Goal: Information Seeking & Learning: Check status

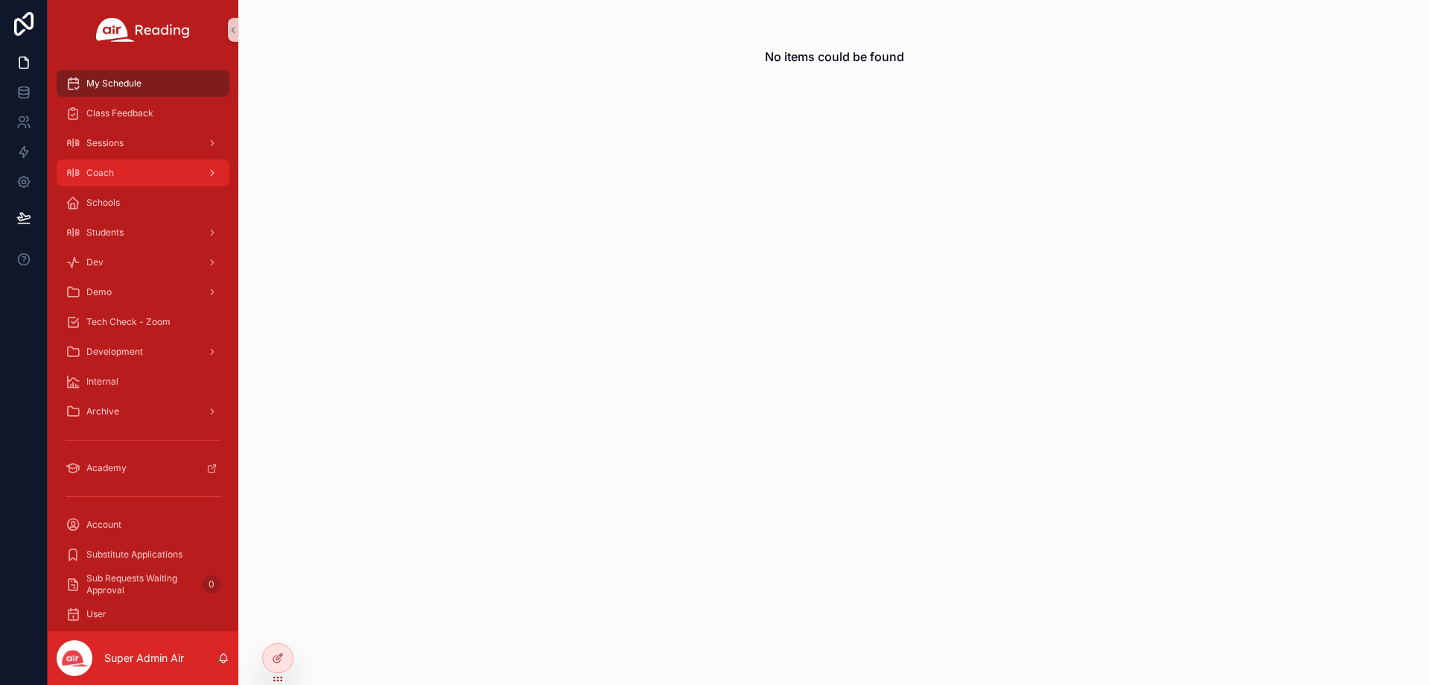
click at [132, 174] on div "Coach" at bounding box center [143, 173] width 155 height 24
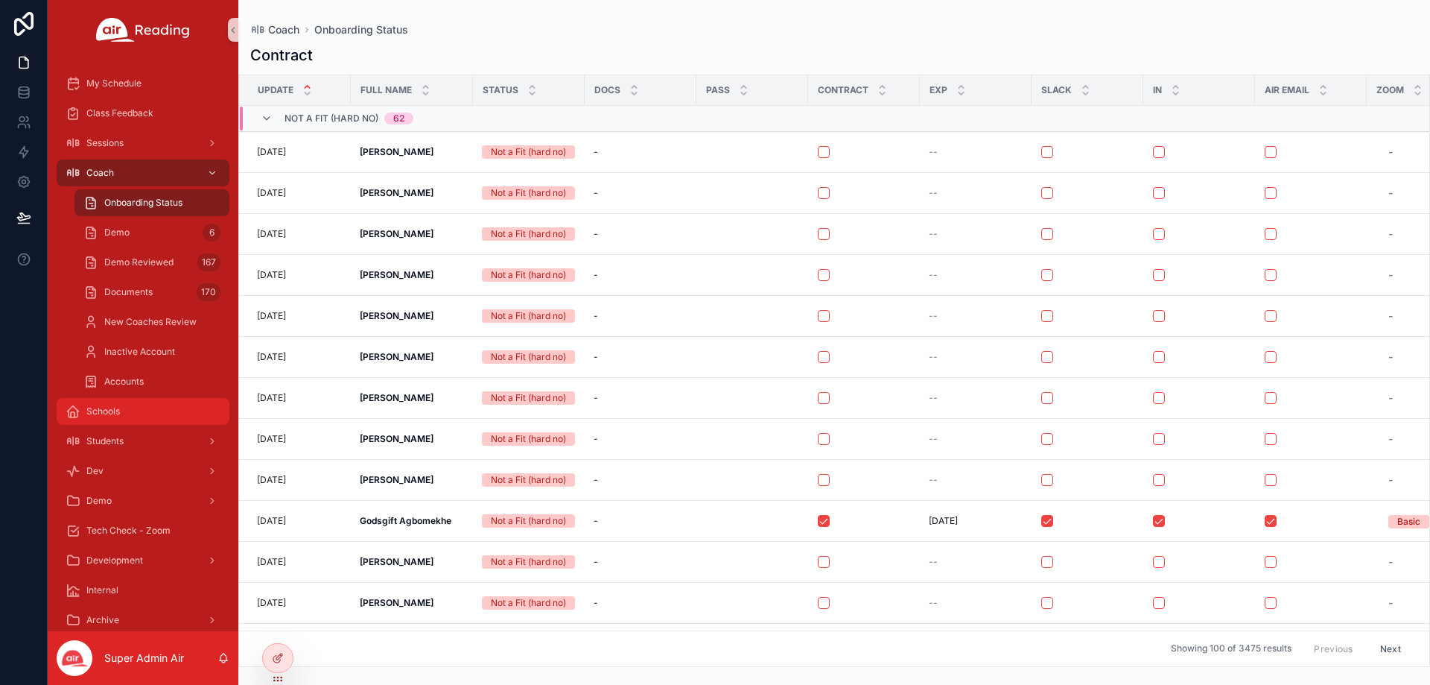
click at [108, 407] on span "Schools" at bounding box center [103, 411] width 34 height 12
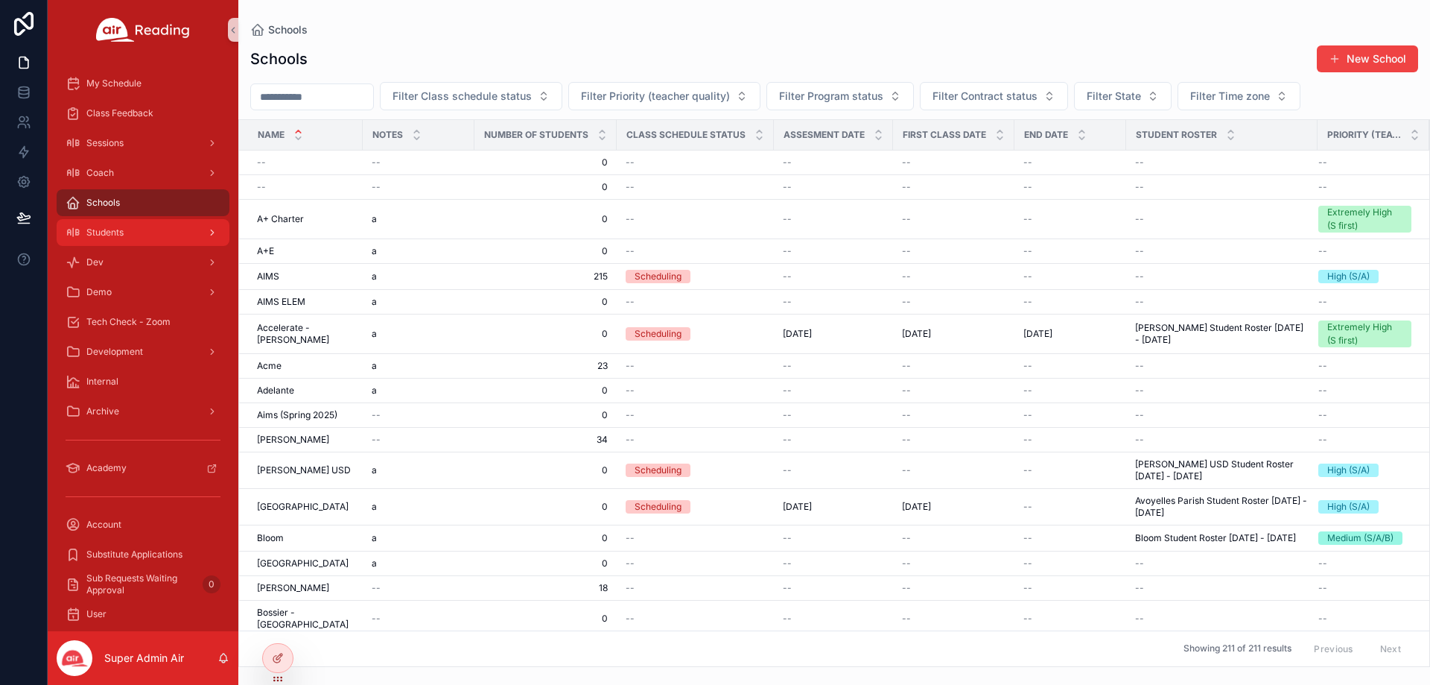
click at [121, 226] on span "Students" at bounding box center [104, 232] width 37 height 12
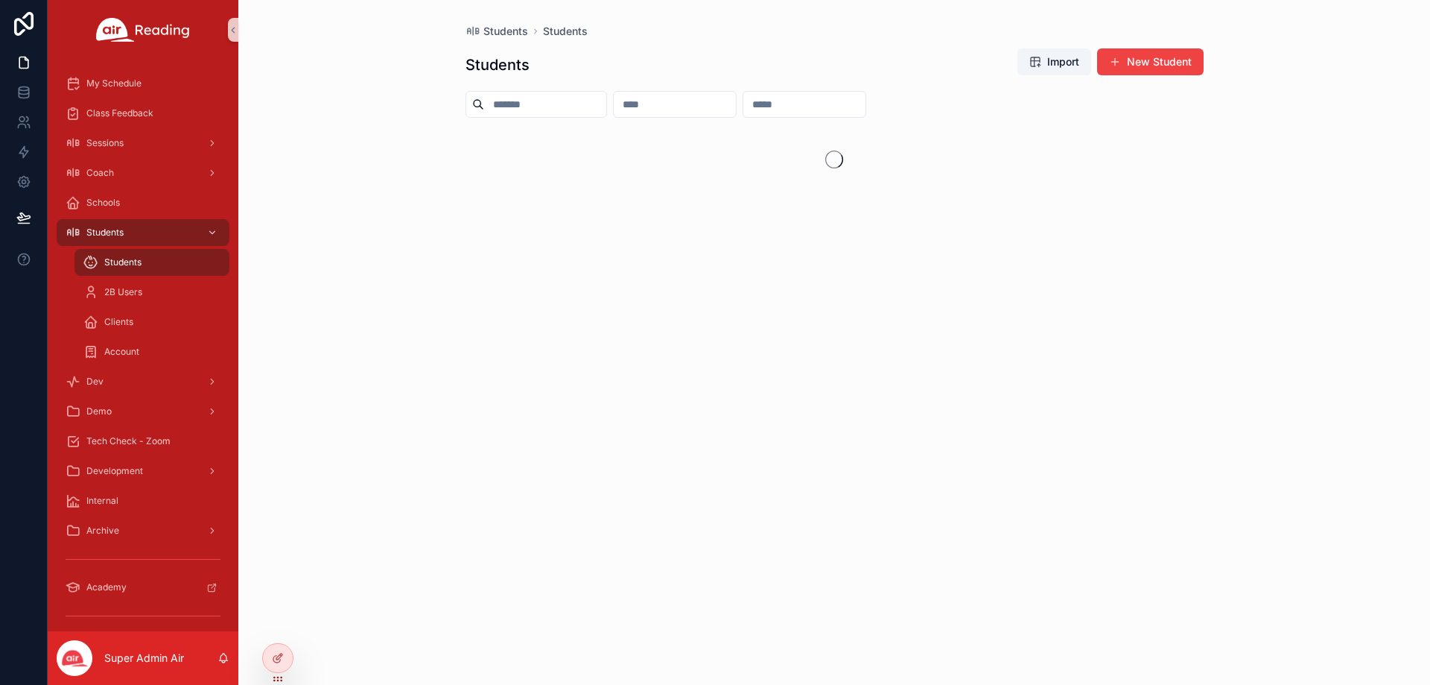
click at [736, 108] on input "scrollable content" at bounding box center [675, 104] width 122 height 21
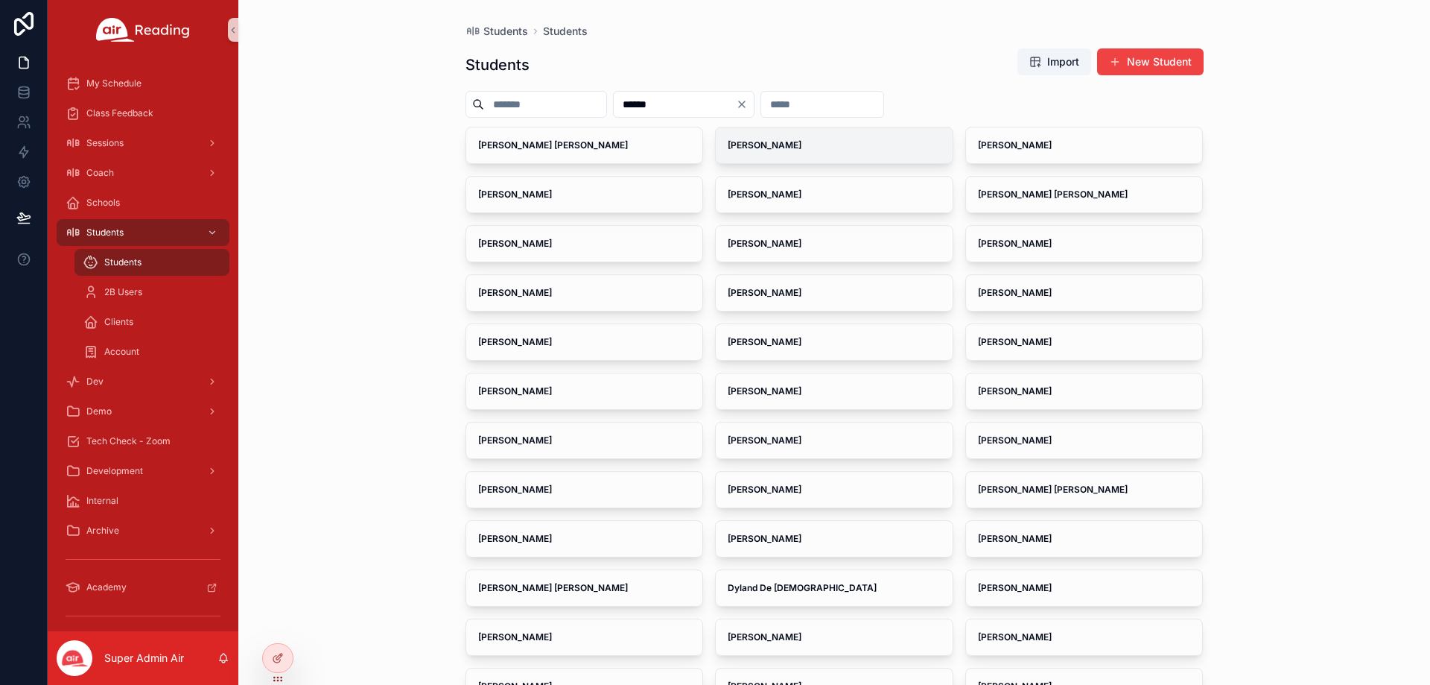
type input "*****"
click at [756, 146] on strong "[PERSON_NAME]" at bounding box center [765, 144] width 74 height 11
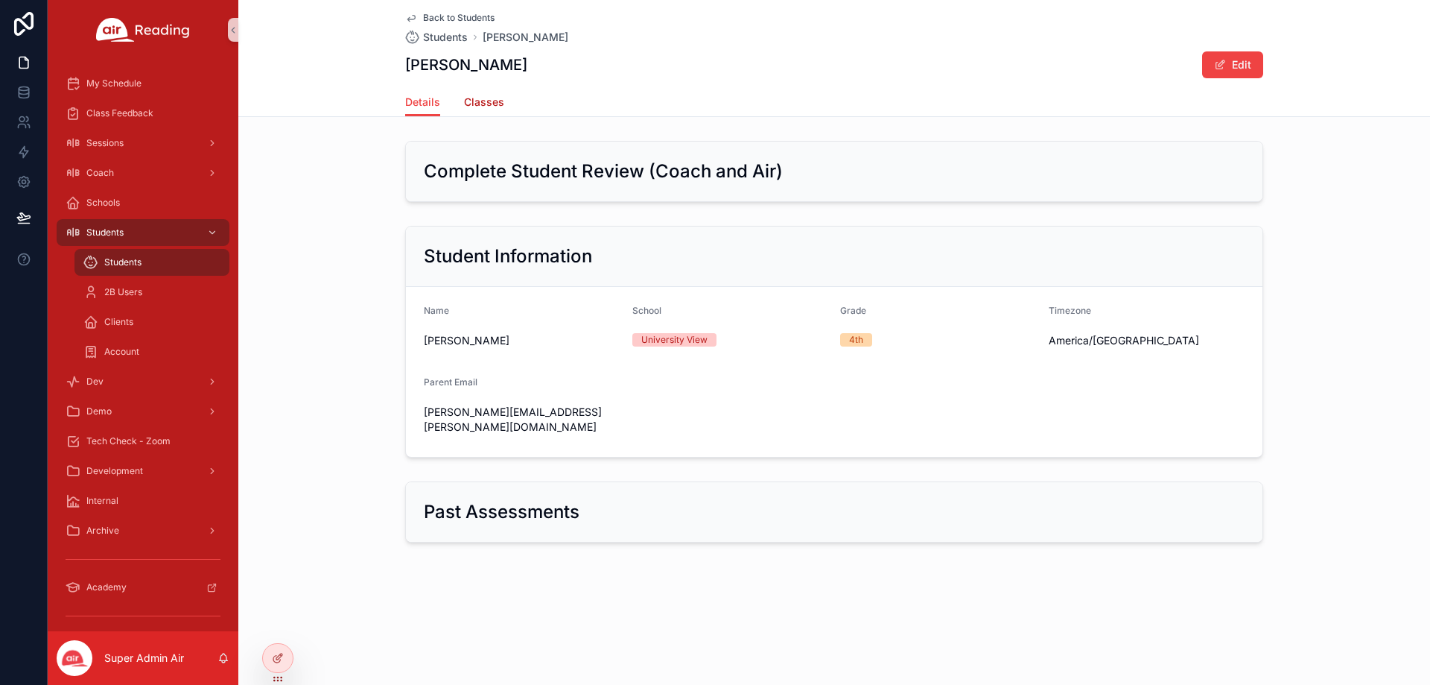
click at [466, 100] on span "Classes" at bounding box center [484, 102] width 40 height 15
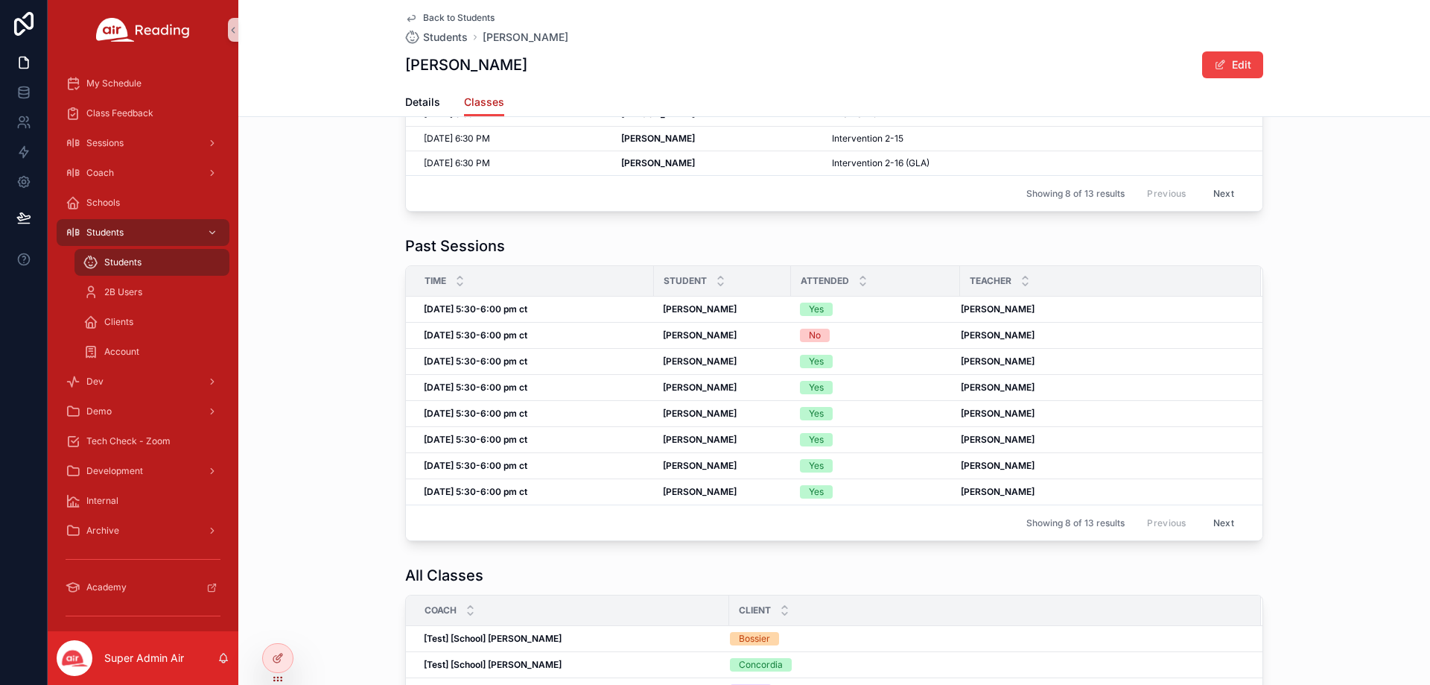
scroll to position [223, 0]
click at [502, 311] on strong "[DATE] 5:30-6:00 pm ct" at bounding box center [476, 307] width 104 height 11
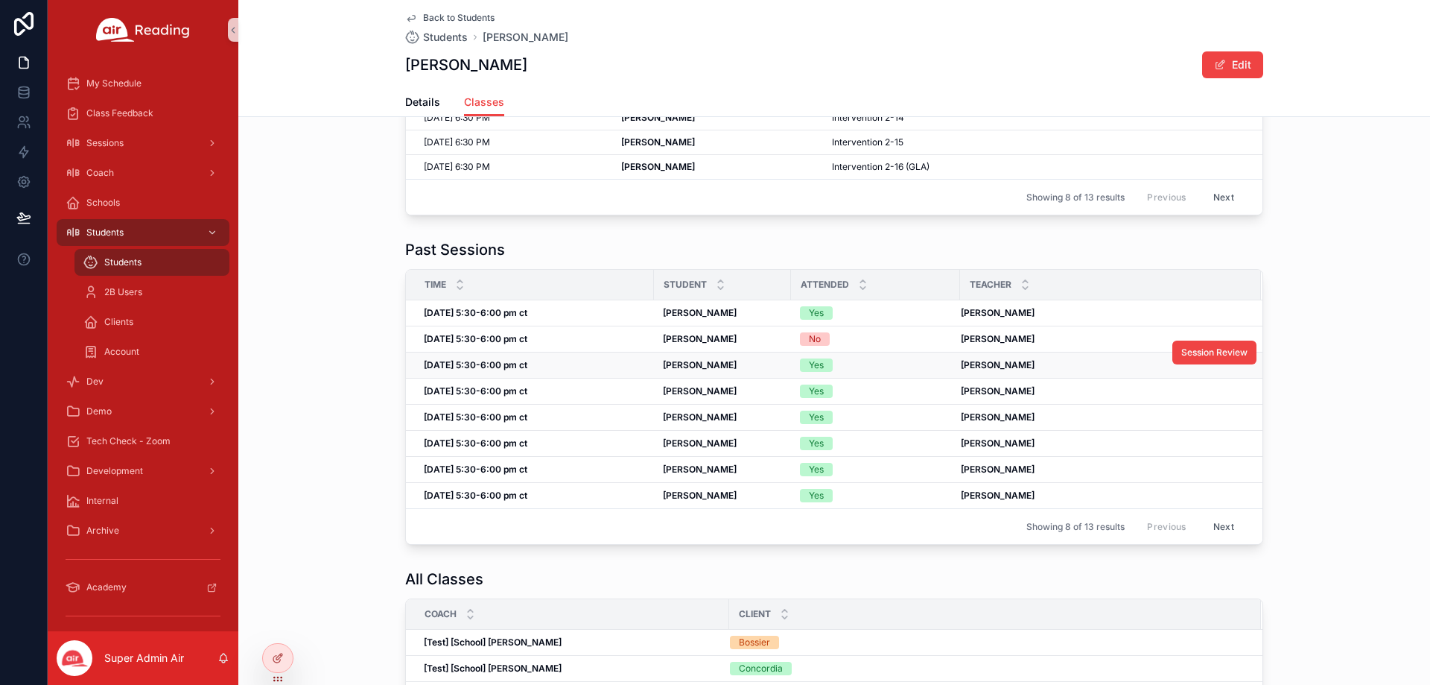
scroll to position [223, 0]
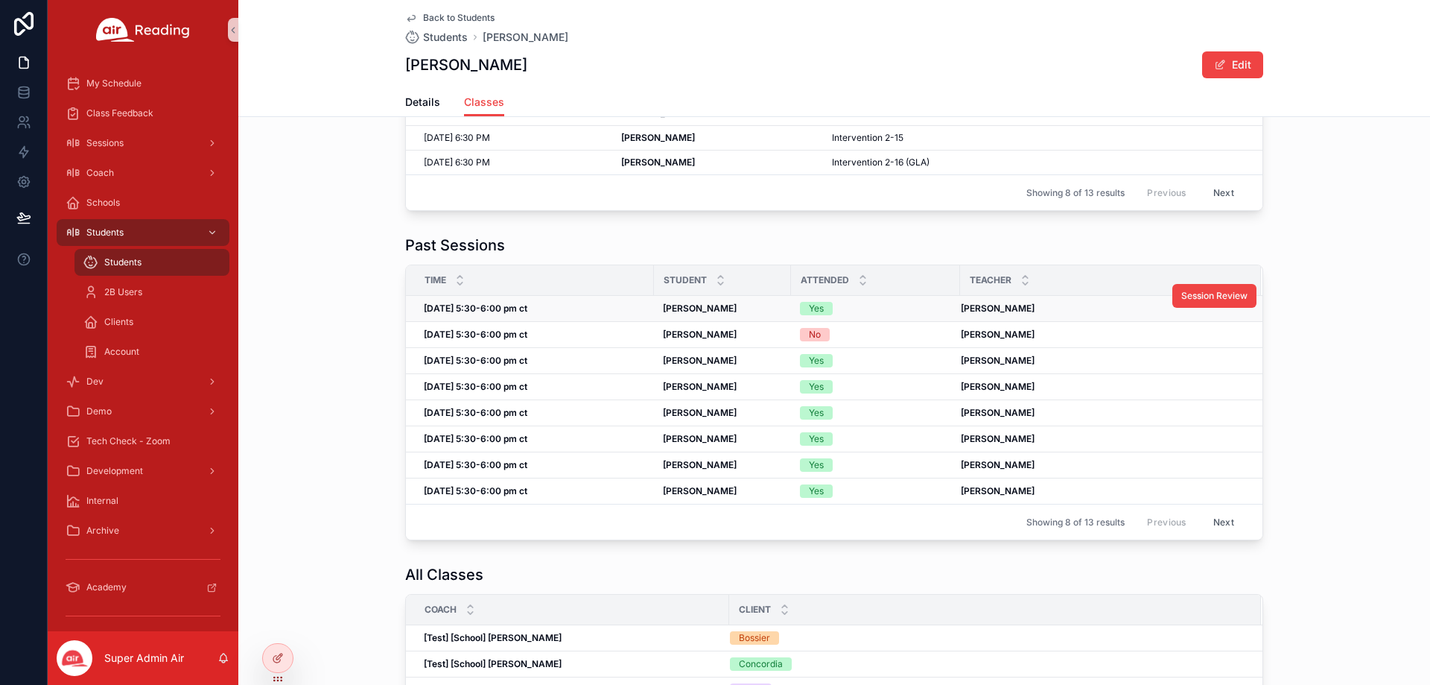
click at [485, 310] on strong "[DATE] 5:30-6:00 pm ct" at bounding box center [476, 307] width 104 height 11
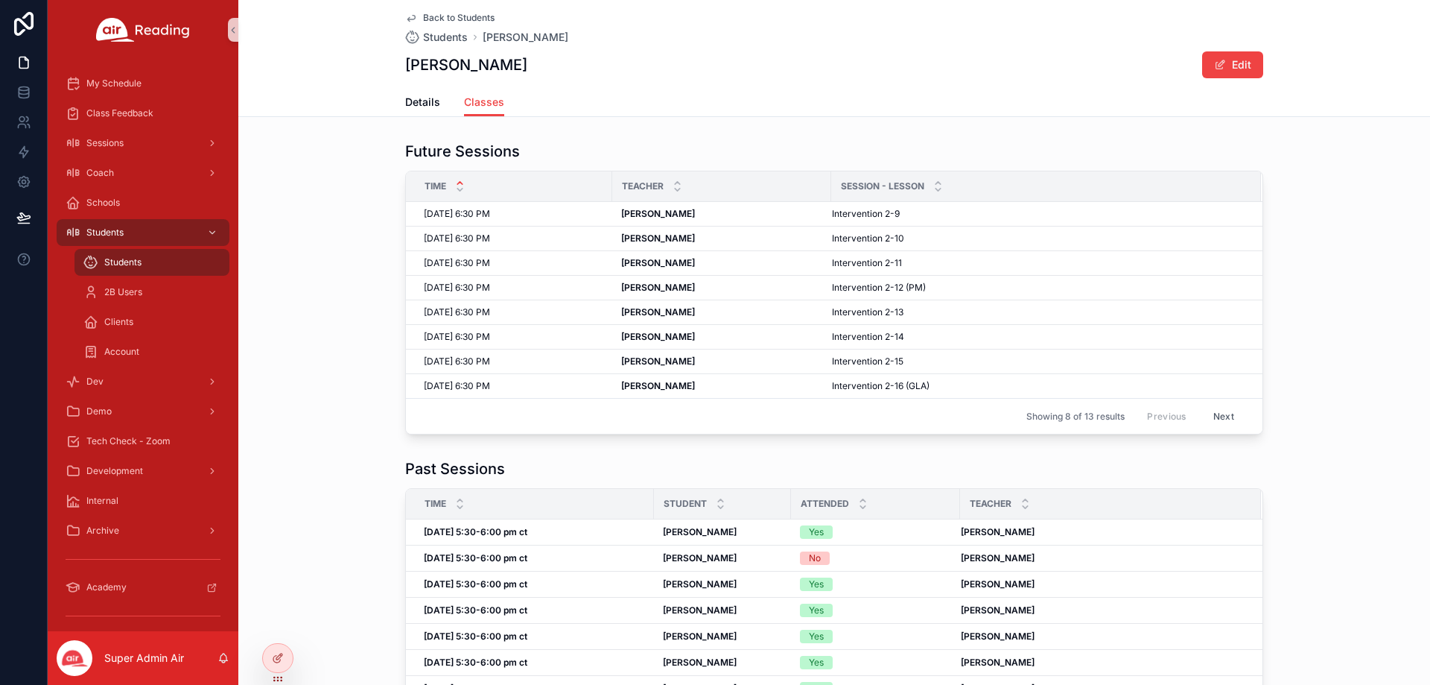
click at [1222, 419] on button "Next" at bounding box center [1224, 415] width 42 height 23
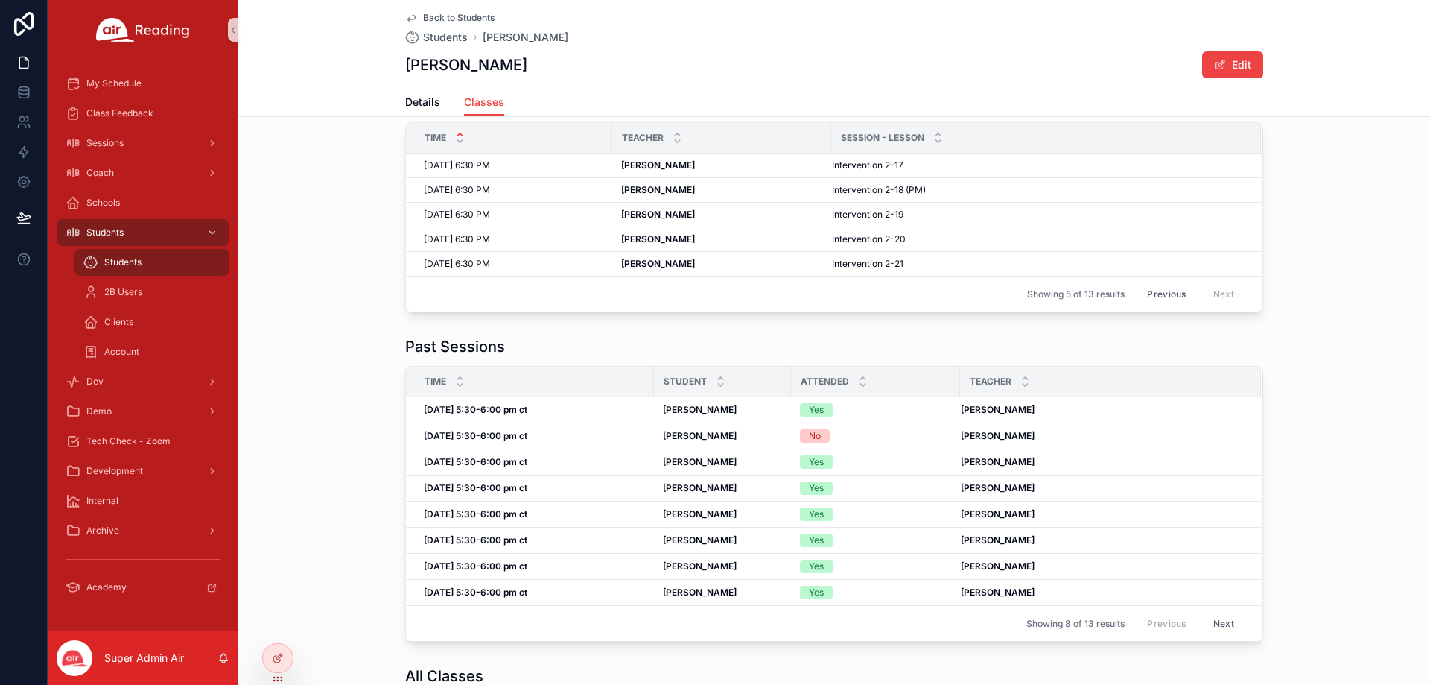
scroll to position [74, 0]
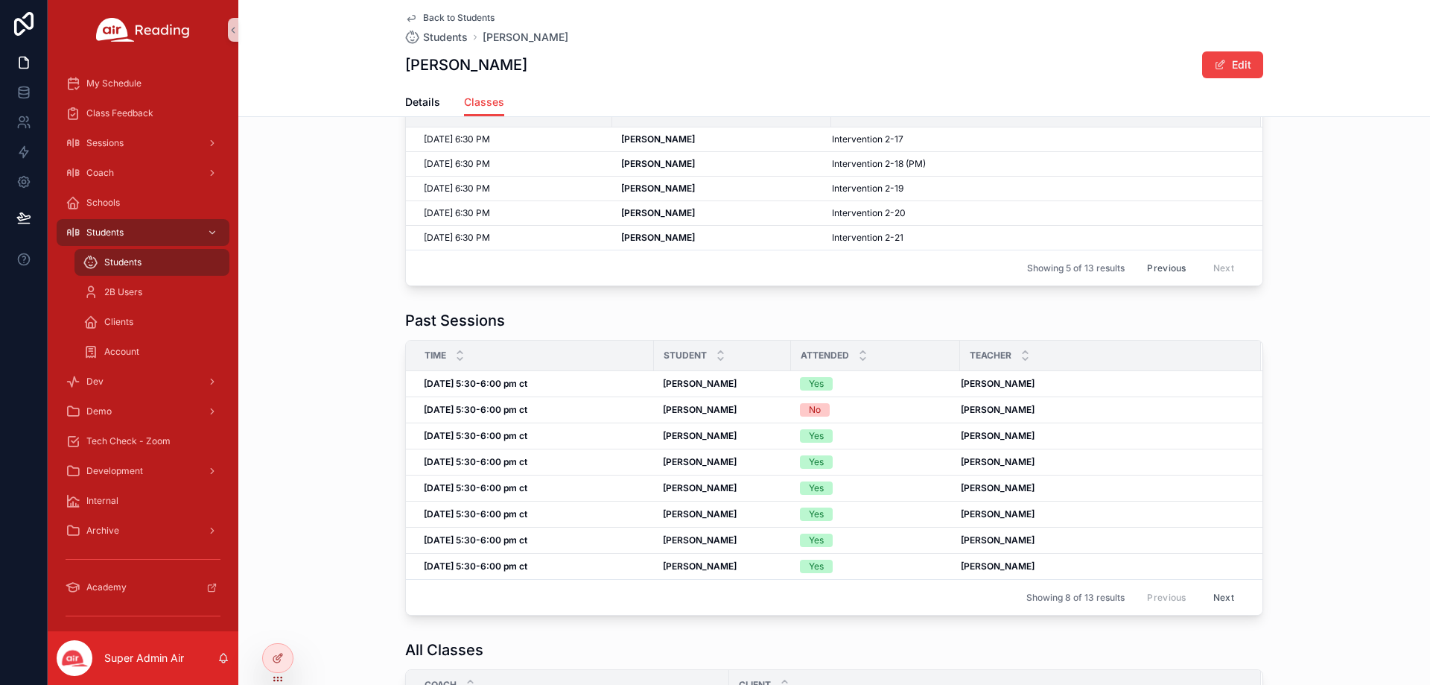
click at [1152, 271] on button "Previous" at bounding box center [1167, 267] width 60 height 23
